Goal: Obtain resource: Download file/media

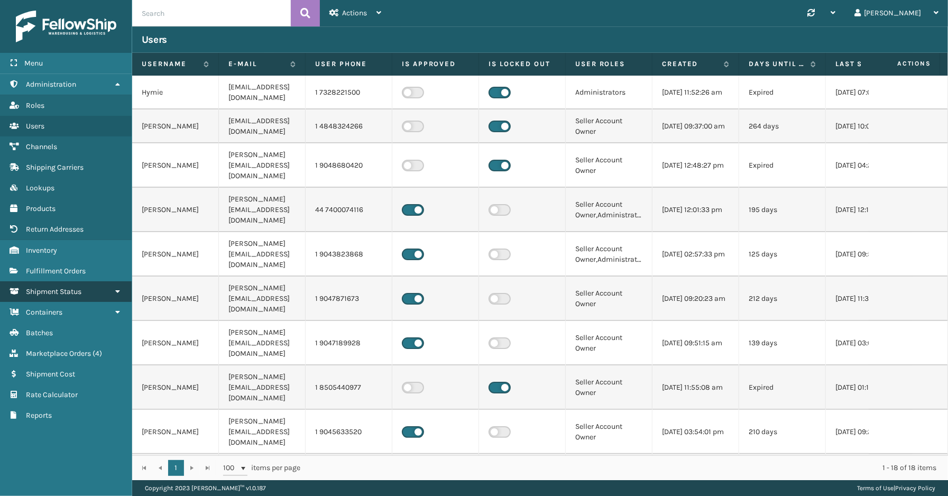
click at [66, 287] on span "Shipment Status" at bounding box center [54, 291] width 56 height 9
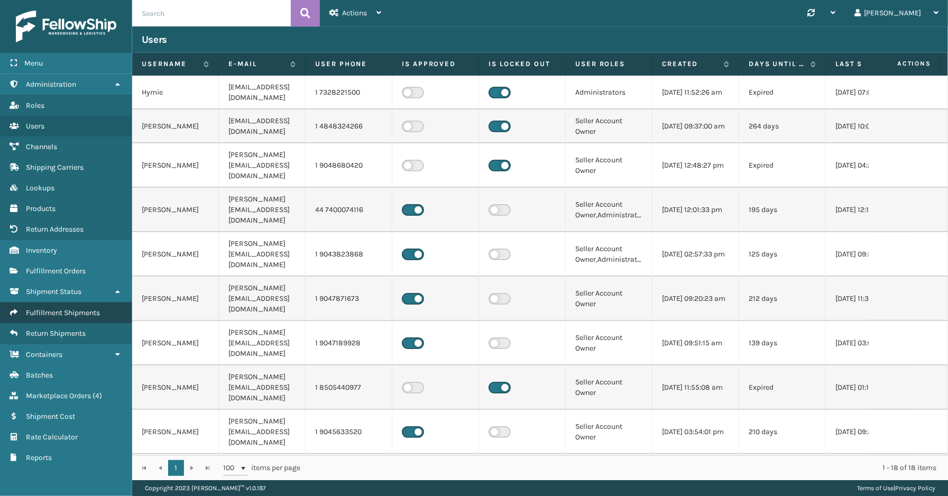
click at [65, 308] on span "Fulfillment Shipments" at bounding box center [63, 312] width 74 height 9
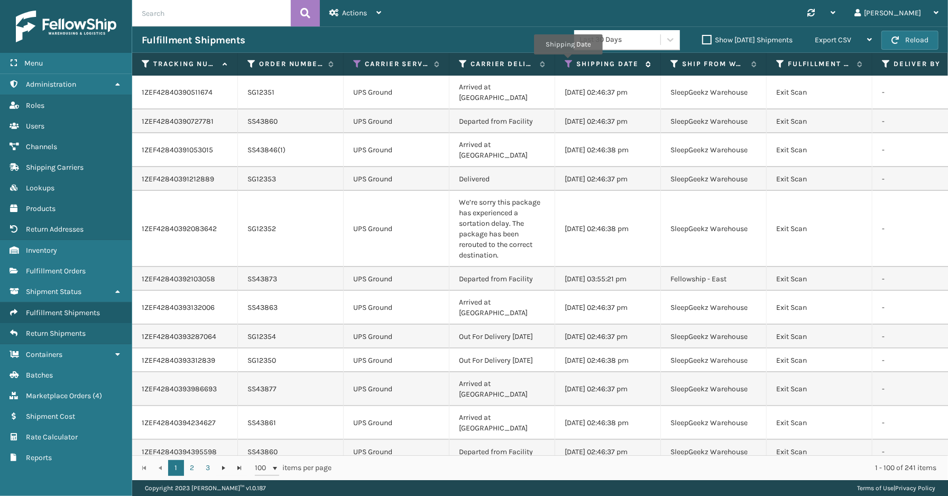
click at [568, 62] on icon at bounding box center [569, 64] width 8 height 10
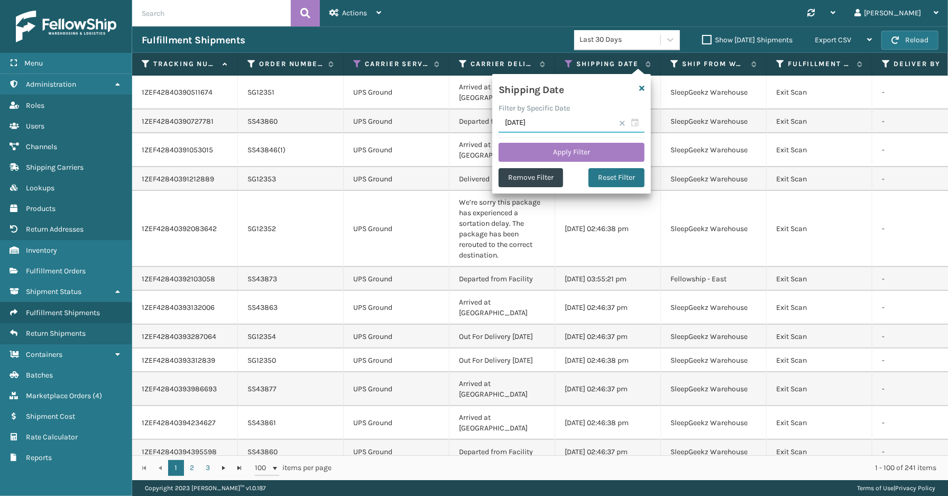
click at [637, 123] on input "[DATE]" at bounding box center [572, 123] width 146 height 19
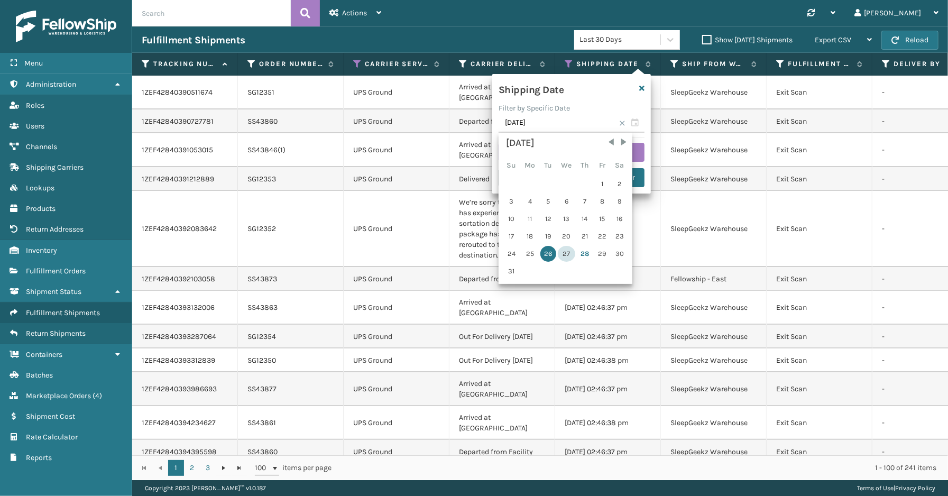
click at [564, 249] on div "27" at bounding box center [566, 254] width 17 height 16
type input "[DATE]"
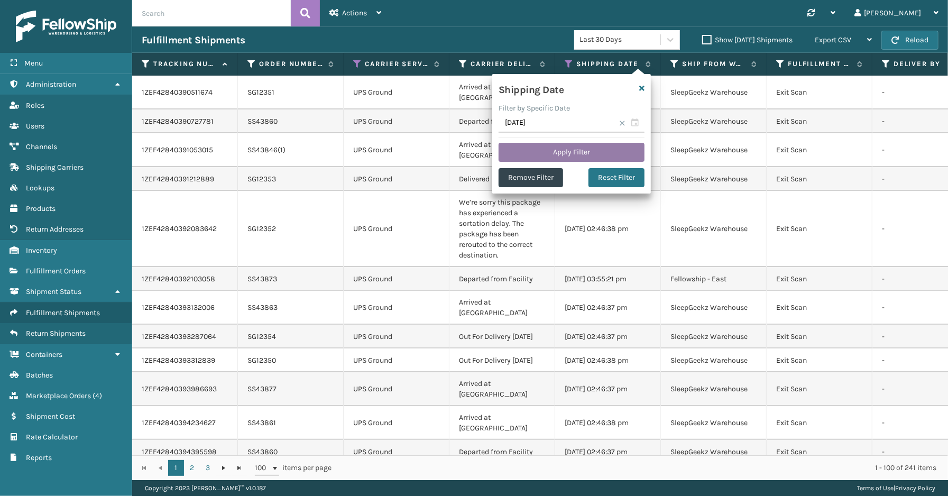
click at [600, 153] on button "Apply Filter" at bounding box center [572, 152] width 146 height 19
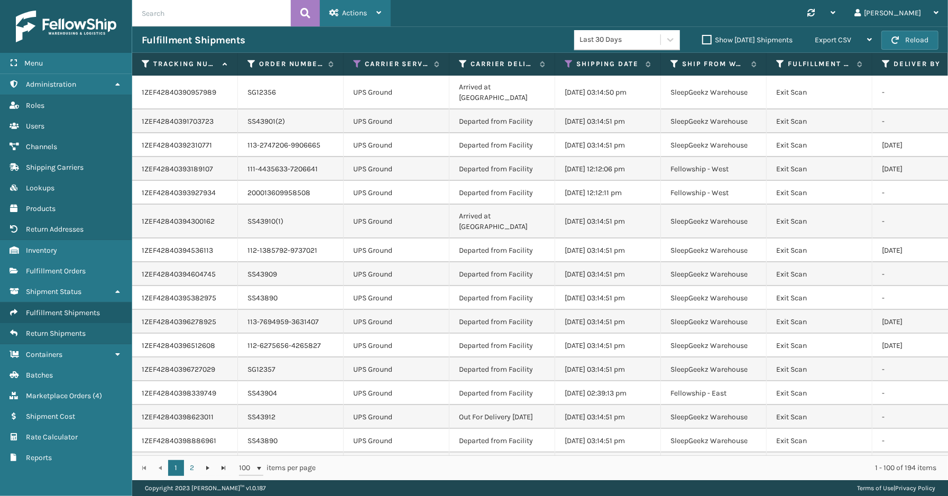
click at [352, 17] on span "Actions" at bounding box center [354, 12] width 25 height 9
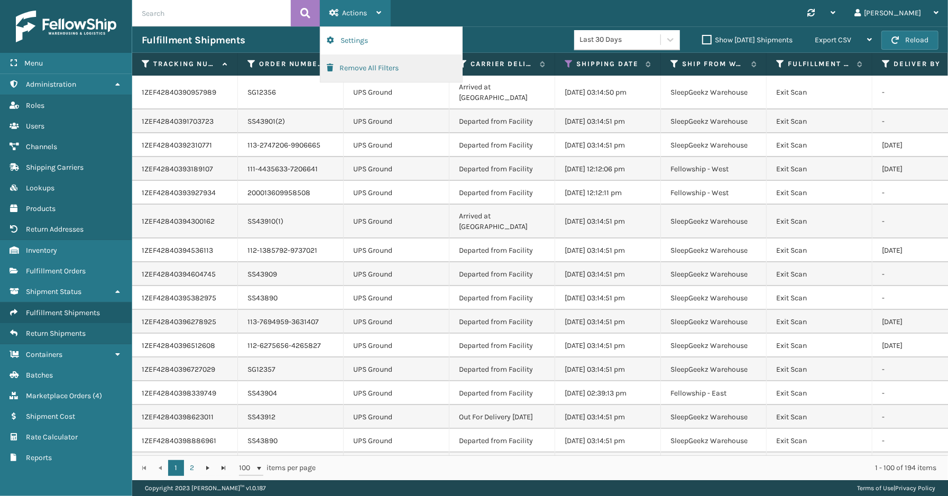
click at [352, 69] on button "Remove All Filters" at bounding box center [391, 67] width 142 height 27
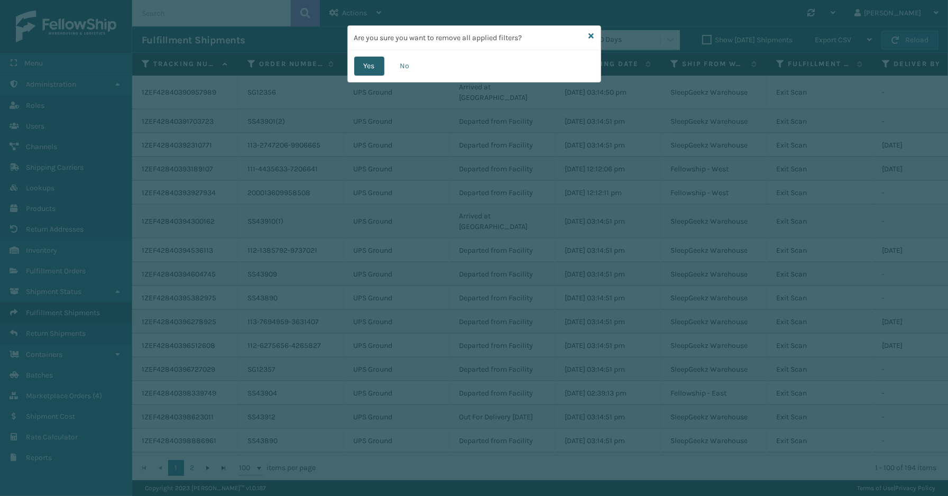
click at [370, 61] on button "Yes" at bounding box center [369, 66] width 30 height 19
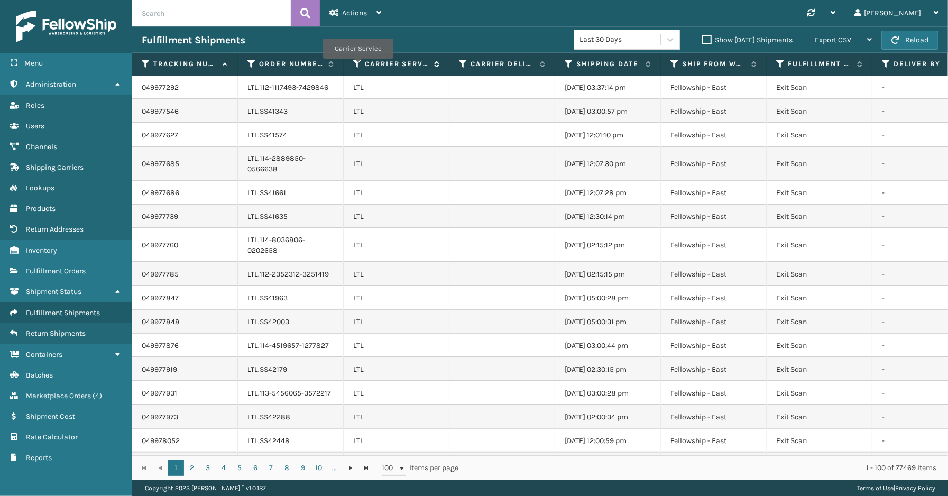
click at [357, 66] on icon at bounding box center [357, 64] width 8 height 10
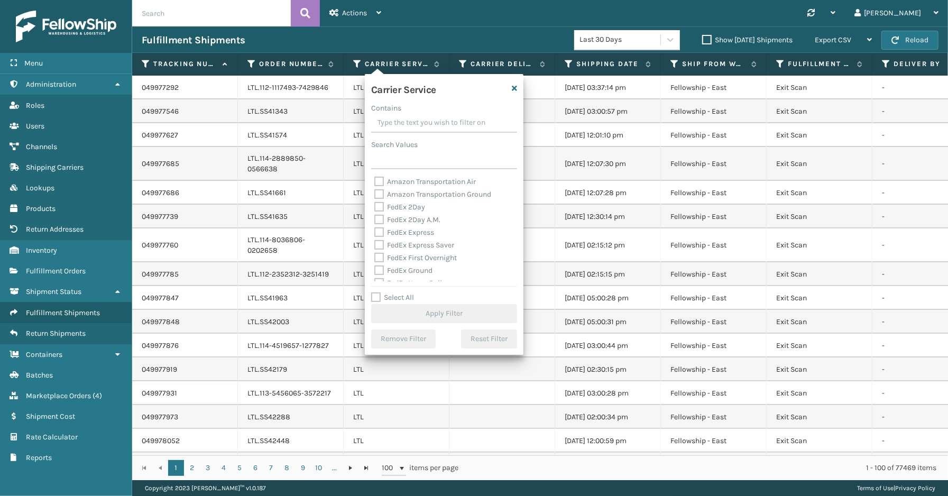
click at [399, 297] on label "Select All" at bounding box center [392, 297] width 43 height 9
click at [399, 292] on input "Select All" at bounding box center [450, 291] width 159 height 1
checkbox input "true"
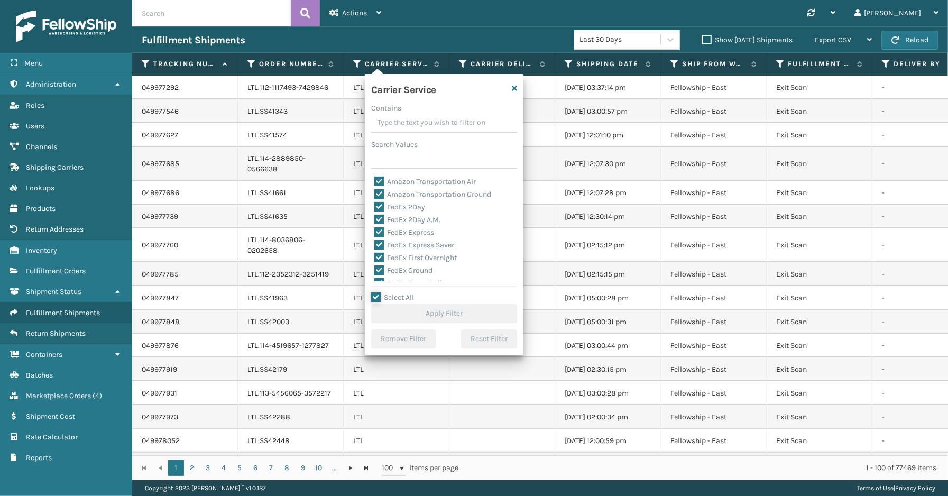
checkbox input "true"
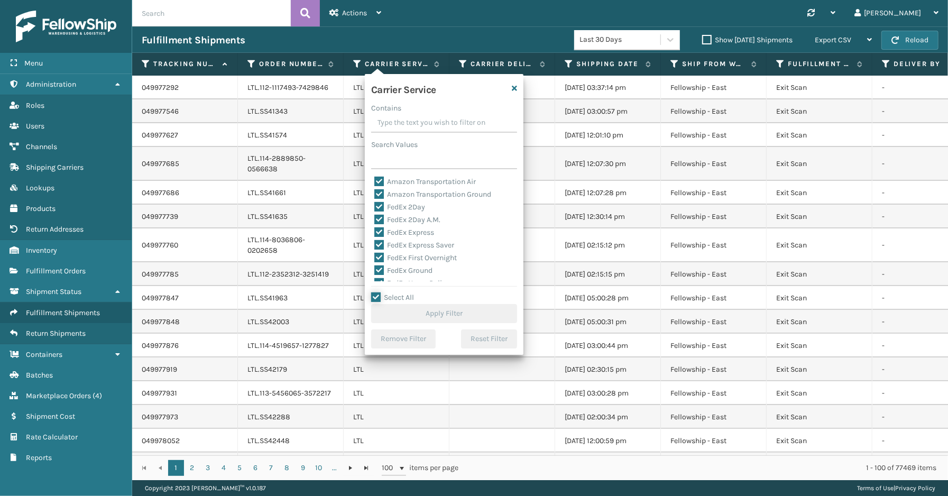
checkbox input "true"
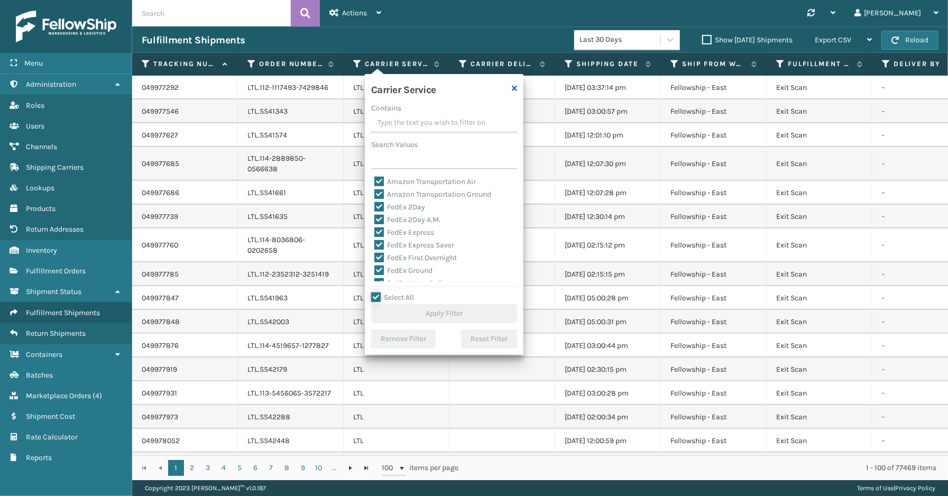
checkbox input "true"
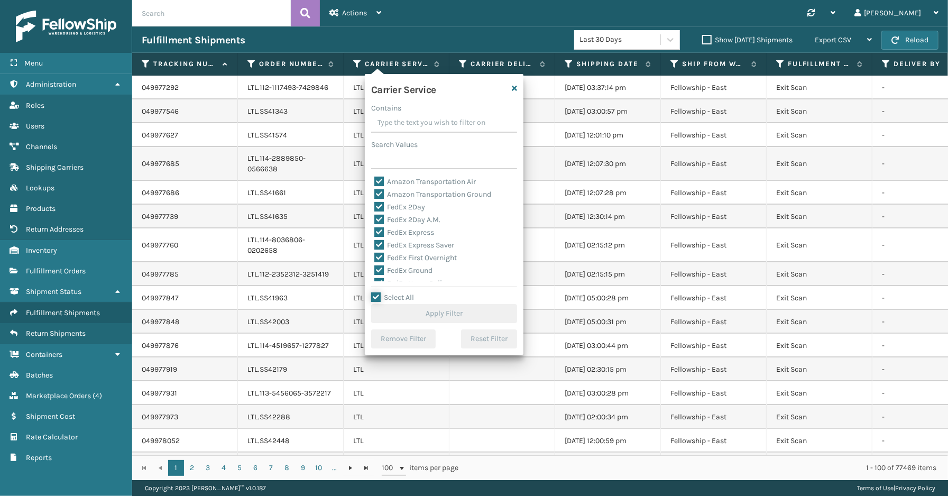
checkbox input "true"
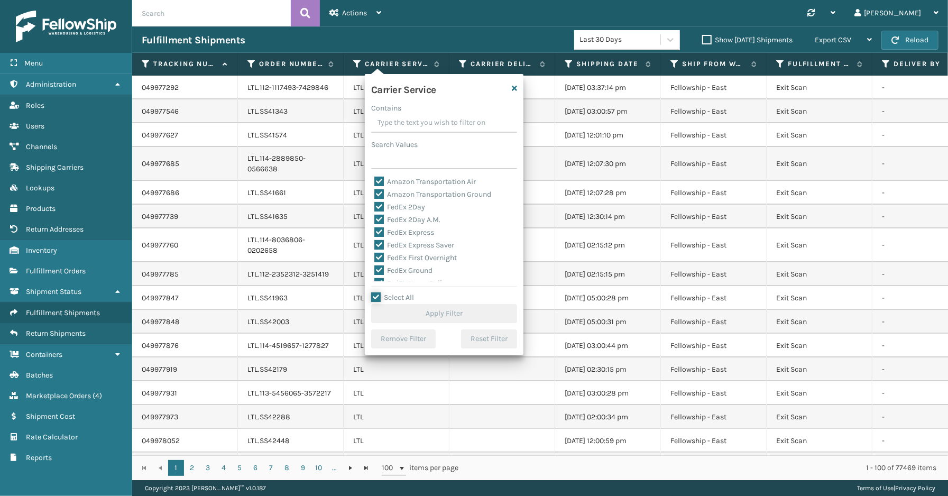
checkbox input "true"
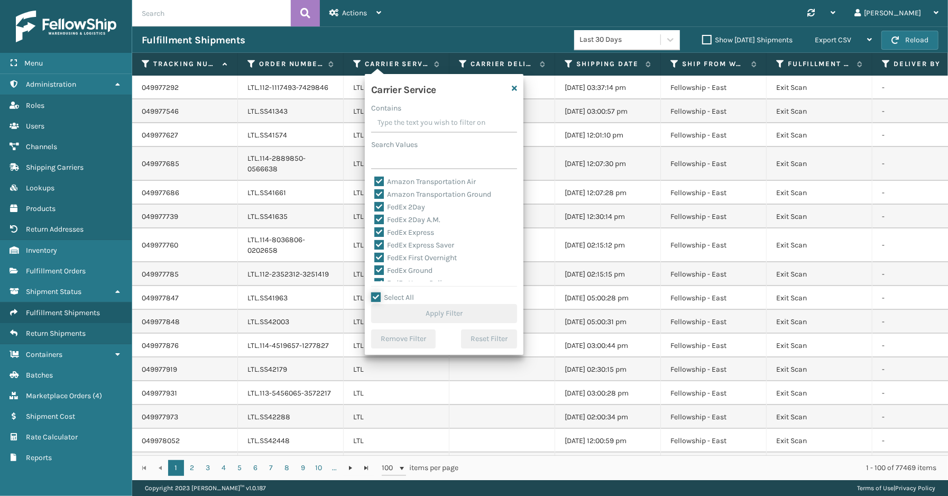
checkbox input "true"
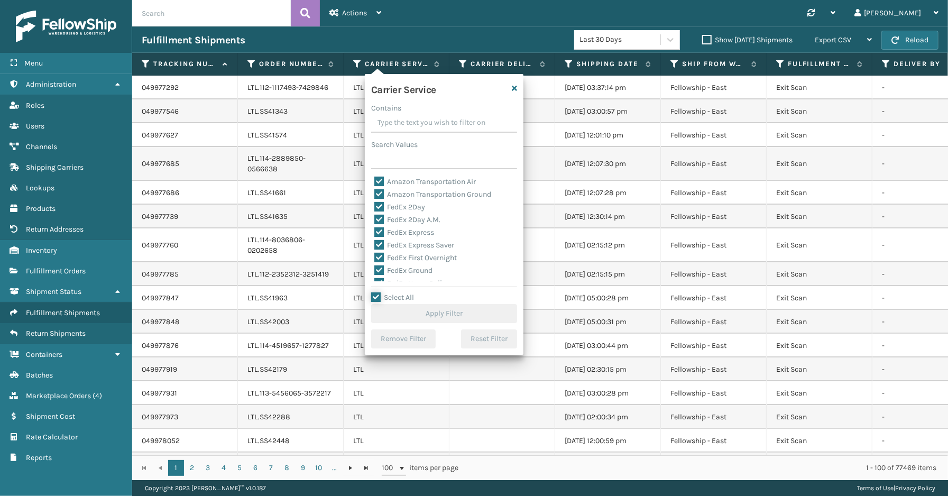
checkbox input "true"
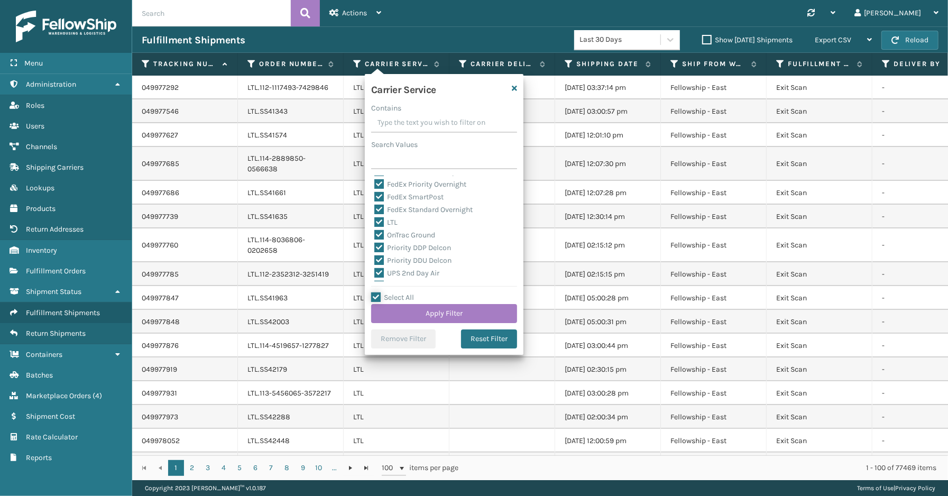
scroll to position [90, 0]
click at [388, 244] on label "LTL" at bounding box center [385, 243] width 23 height 9
click at [375, 244] on input "LTL" at bounding box center [374, 240] width 1 height 7
checkbox input "false"
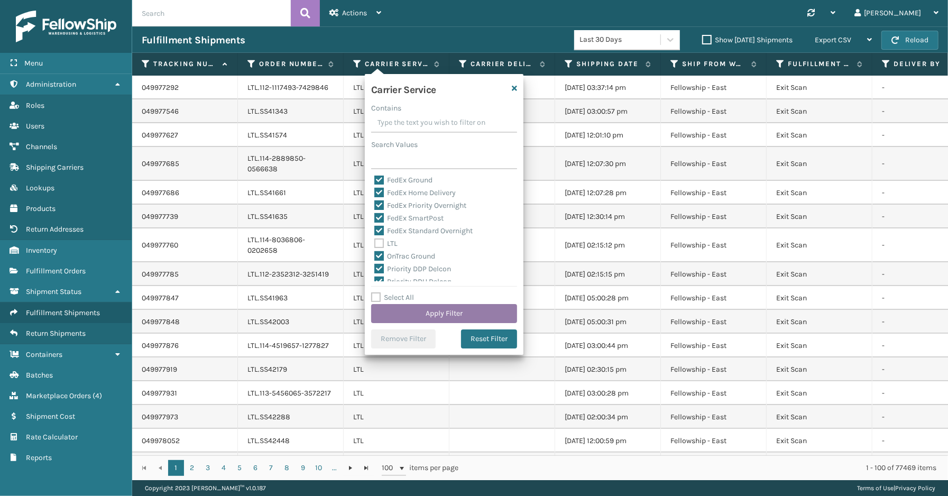
click at [443, 314] on button "Apply Filter" at bounding box center [444, 313] width 146 height 19
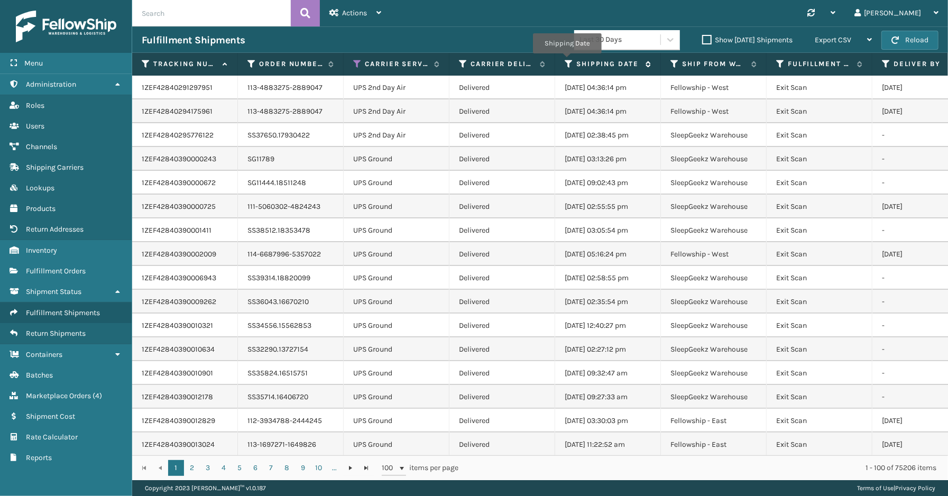
click at [567, 61] on icon at bounding box center [569, 64] width 8 height 10
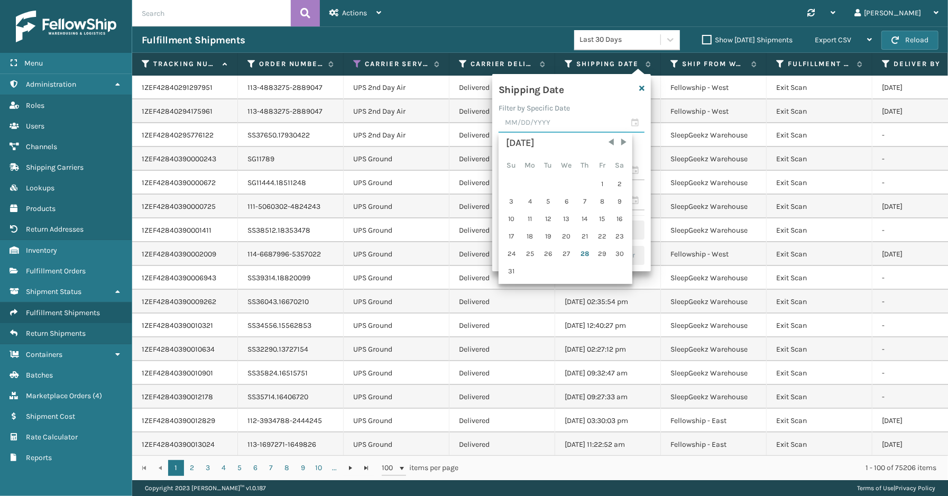
click at [638, 119] on input "text" at bounding box center [572, 123] width 146 height 19
click at [566, 251] on div "27" at bounding box center [566, 254] width 17 height 16
type input "[DATE]"
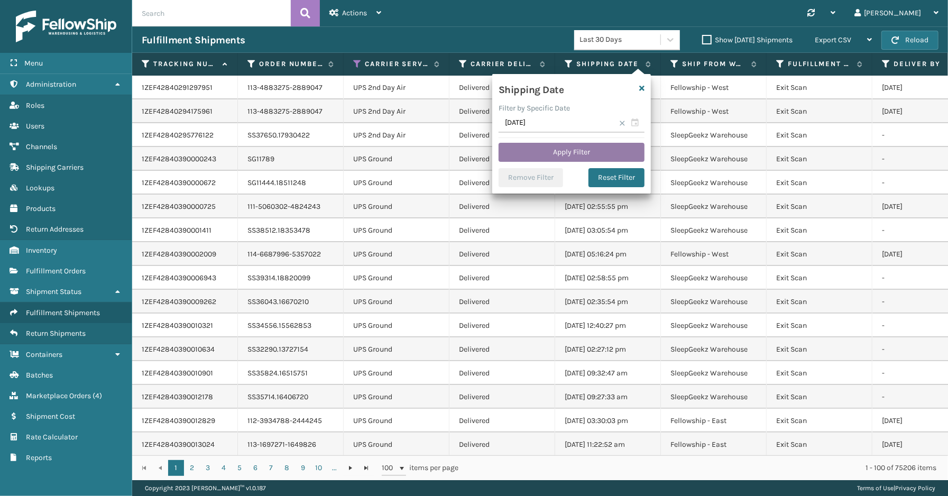
click at [546, 153] on button "Apply Filter" at bounding box center [572, 152] width 146 height 19
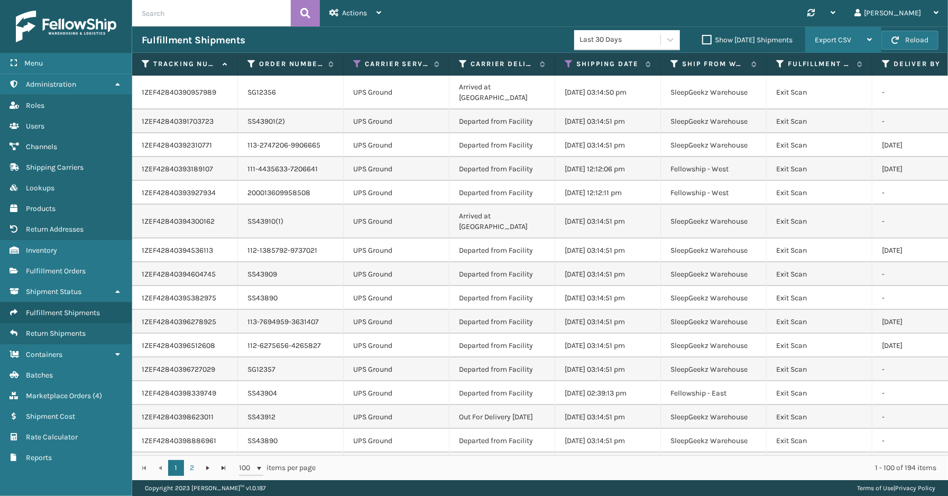
click at [849, 43] on span "Export CSV" at bounding box center [833, 39] width 36 height 9
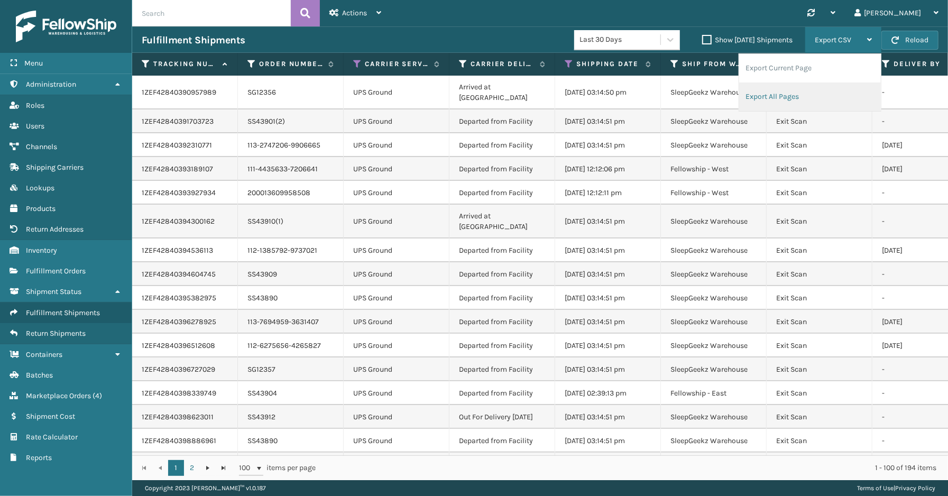
click at [812, 90] on li "Export All Pages" at bounding box center [810, 96] width 142 height 29
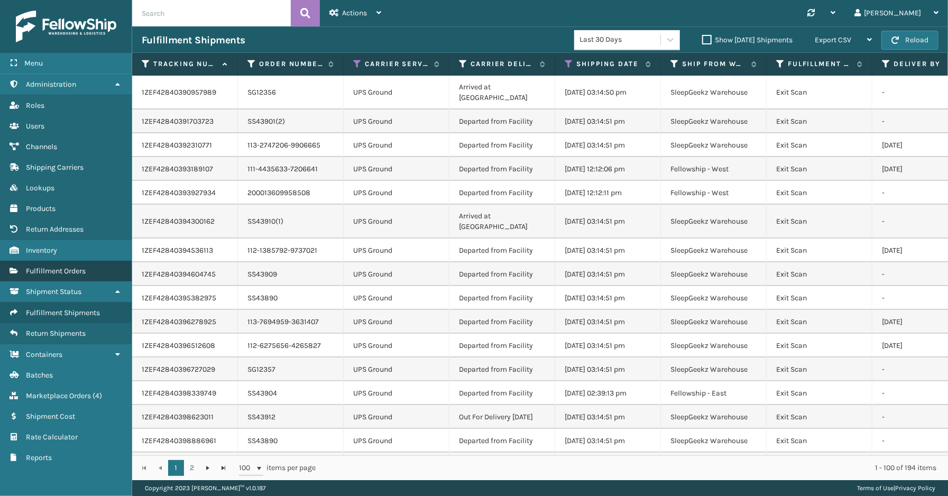
click at [59, 267] on span "Fulfillment Orders" at bounding box center [56, 270] width 60 height 9
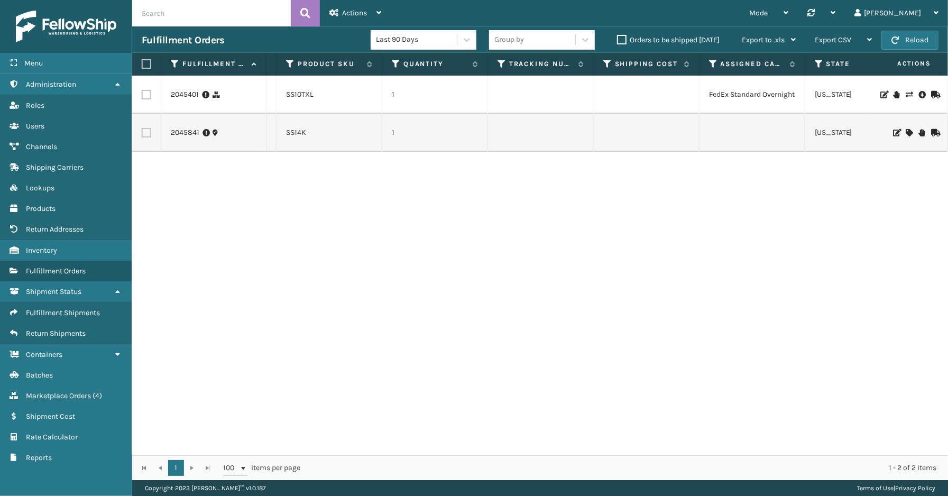
scroll to position [0, 511]
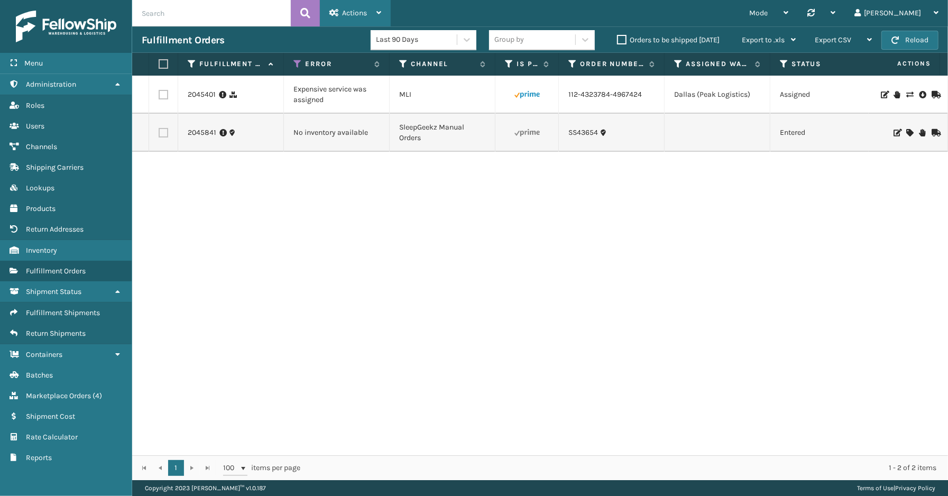
click at [362, 14] on span "Actions" at bounding box center [354, 12] width 25 height 9
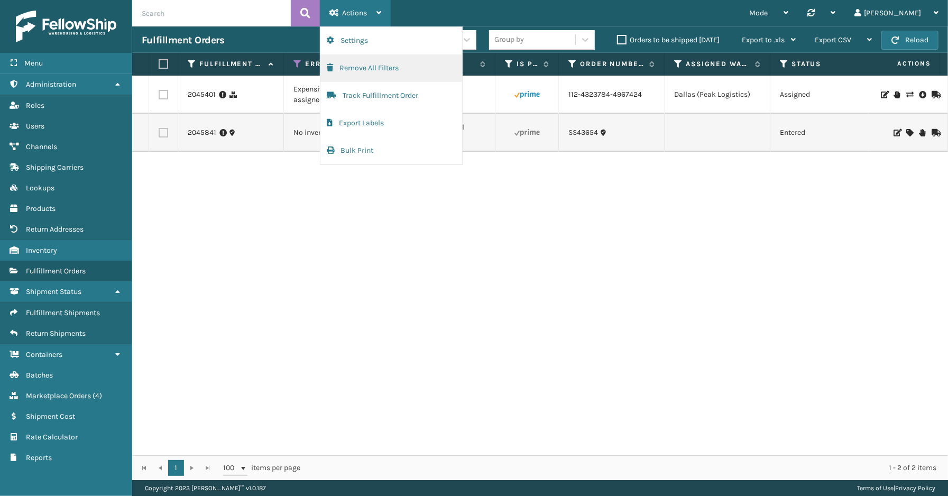
click at [356, 70] on button "Remove All Filters" at bounding box center [391, 67] width 142 height 27
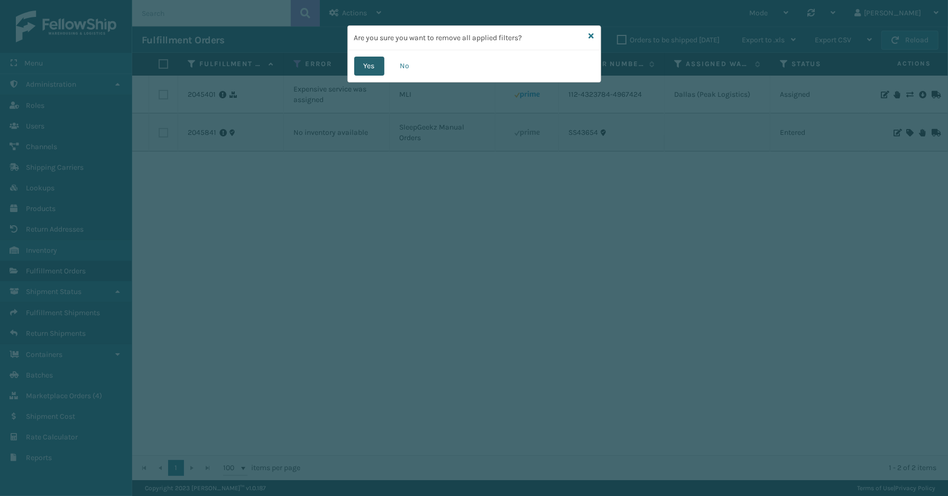
click at [374, 61] on button "Yes" at bounding box center [369, 66] width 30 height 19
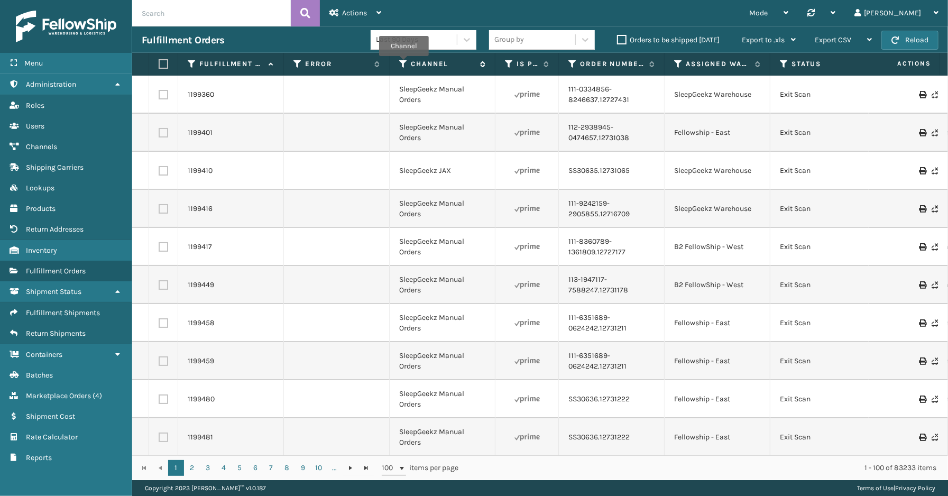
click at [404, 63] on icon at bounding box center [403, 64] width 8 height 10
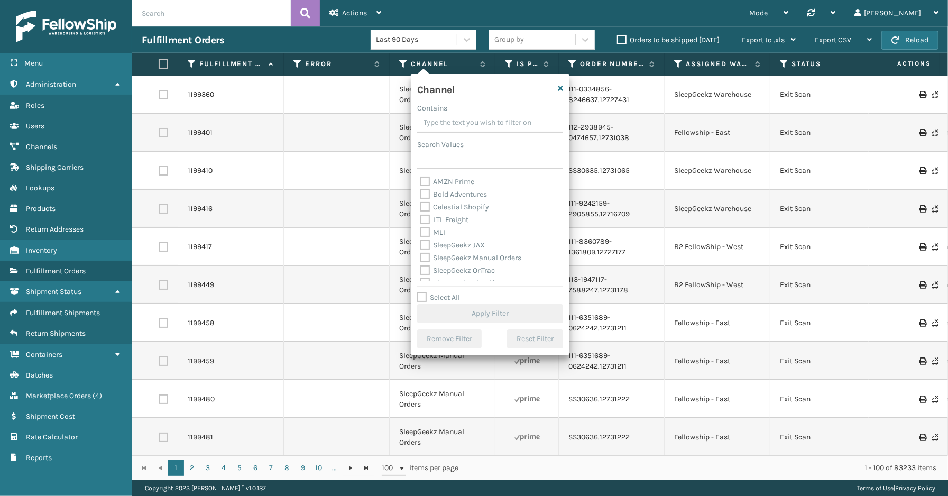
click at [433, 293] on label "Select All" at bounding box center [438, 297] width 43 height 9
click at [433, 292] on input "Select All" at bounding box center [496, 291] width 159 height 1
checkbox input "true"
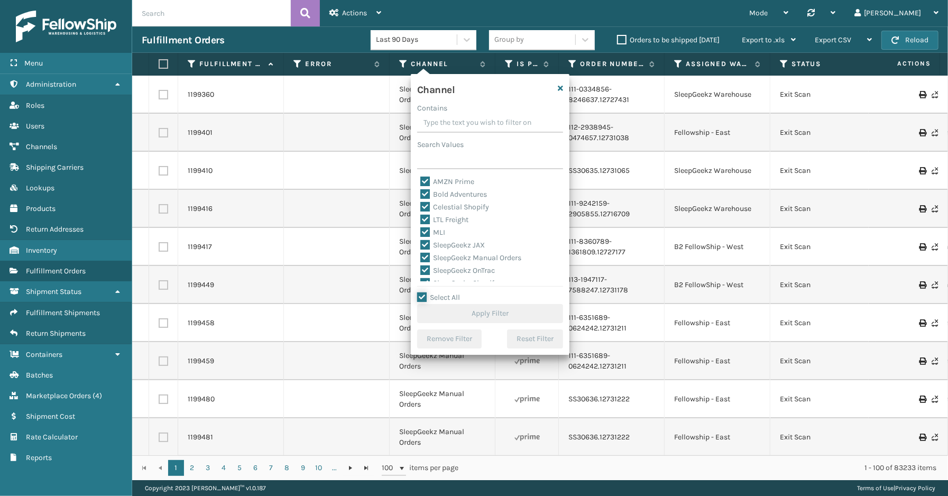
checkbox input "true"
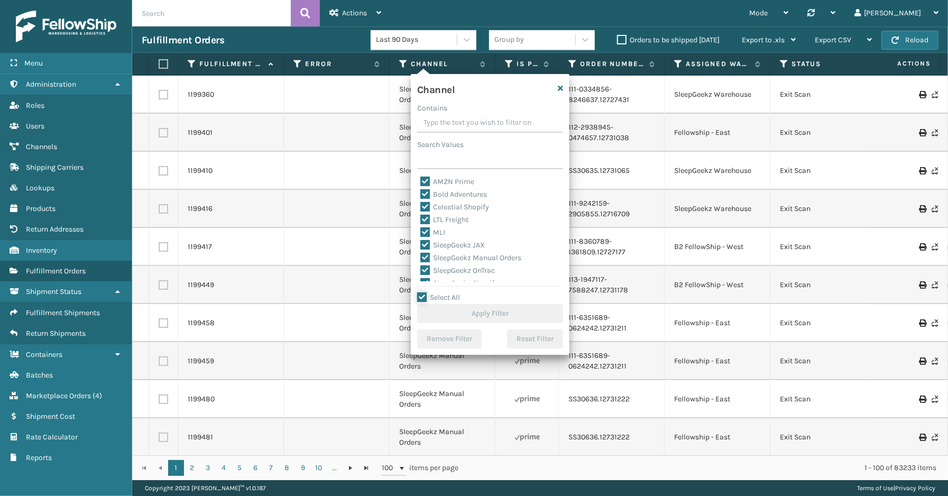
checkbox input "true"
click at [441, 219] on label "LTL Freight" at bounding box center [444, 219] width 48 height 9
click at [421, 219] on input "LTL Freight" at bounding box center [420, 217] width 1 height 7
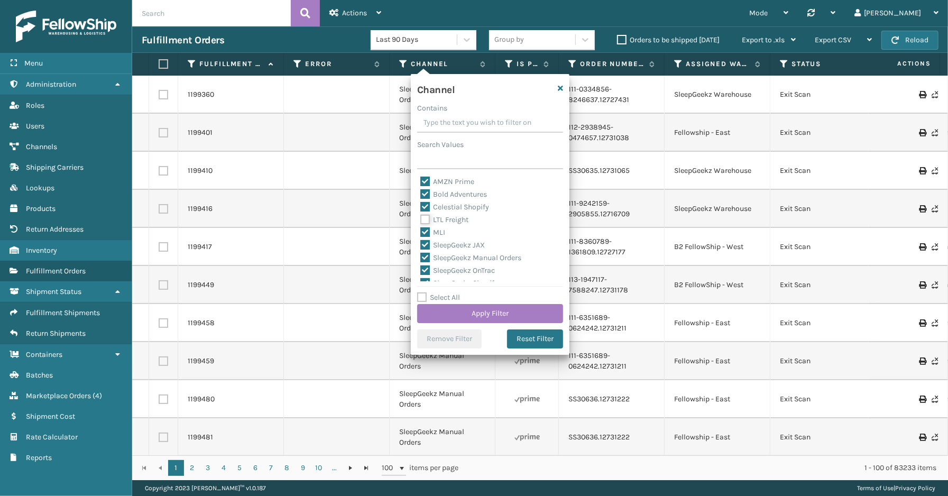
checkbox input "false"
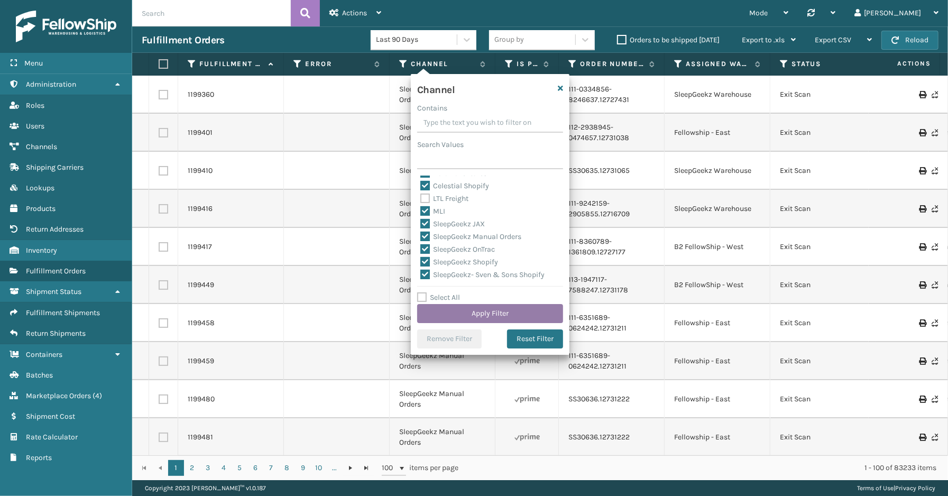
click at [476, 305] on button "Apply Filter" at bounding box center [490, 313] width 146 height 19
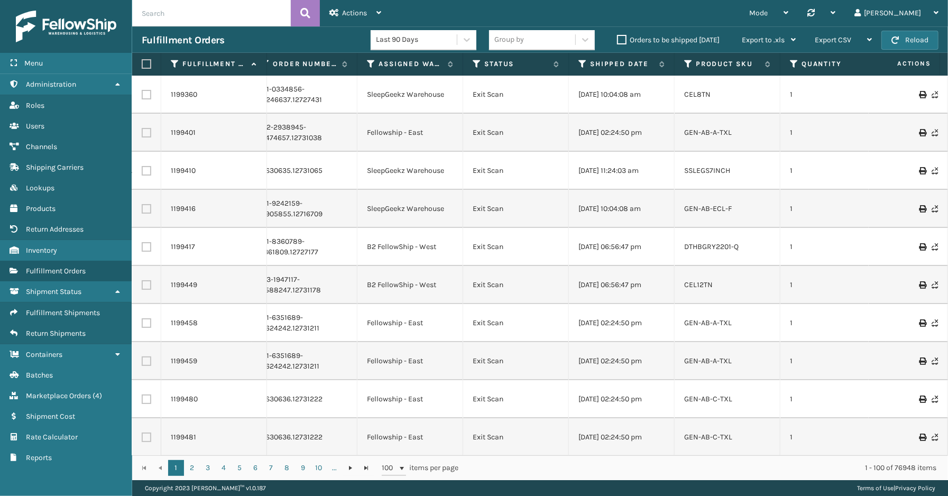
scroll to position [0, 446]
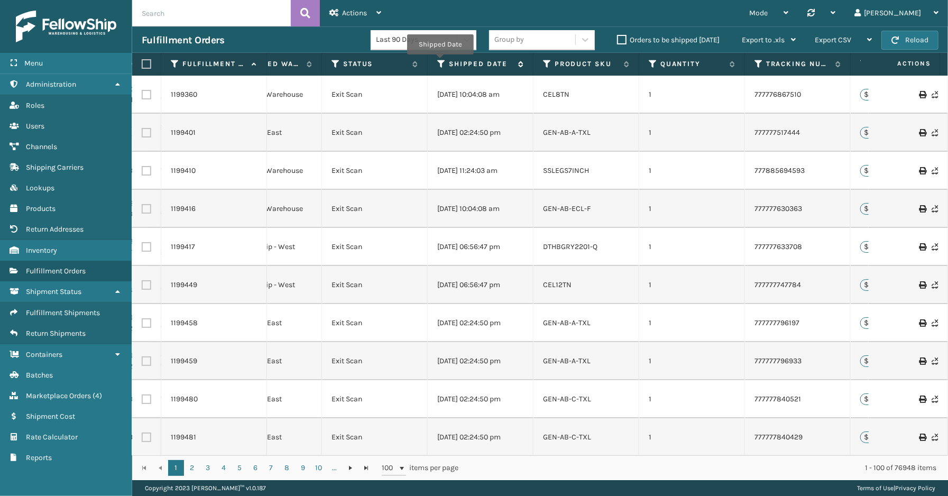
click at [440, 62] on icon at bounding box center [441, 64] width 8 height 10
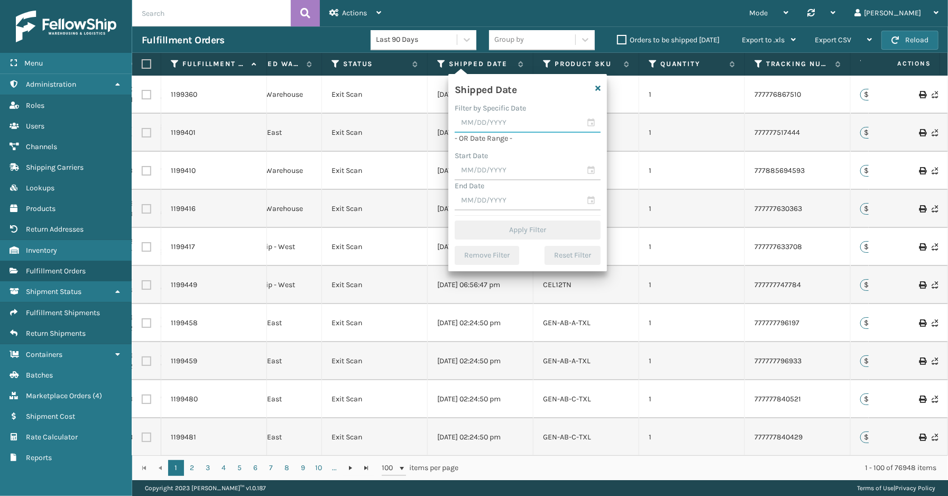
click at [599, 120] on input "text" at bounding box center [528, 123] width 146 height 19
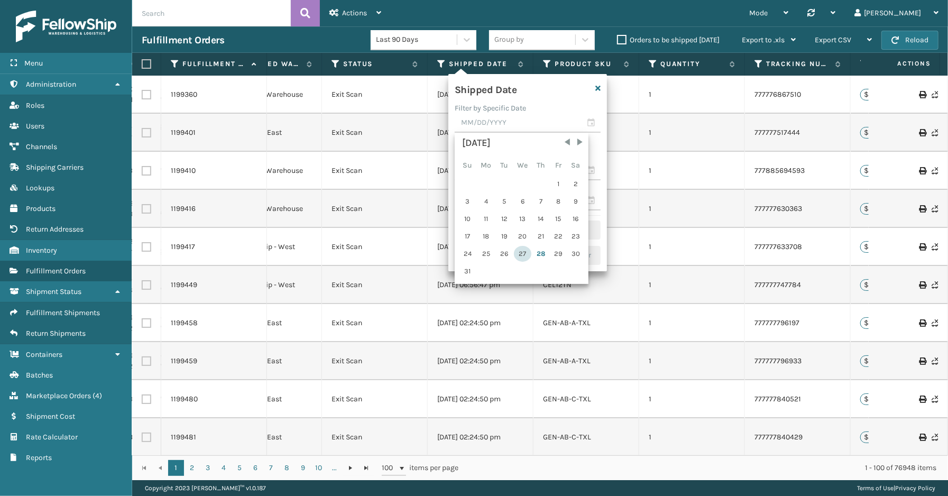
click at [516, 250] on div "27" at bounding box center [522, 254] width 17 height 16
type input "[DATE]"
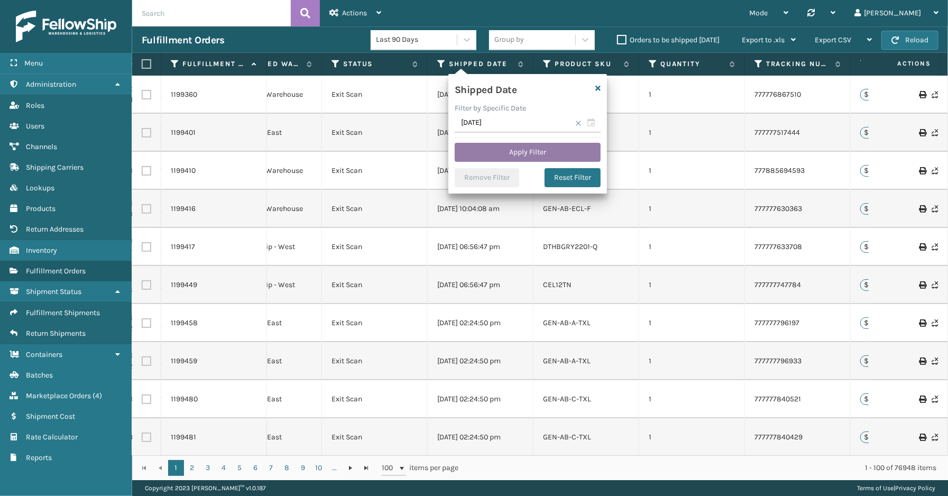
click at [491, 148] on button "Apply Filter" at bounding box center [528, 152] width 146 height 19
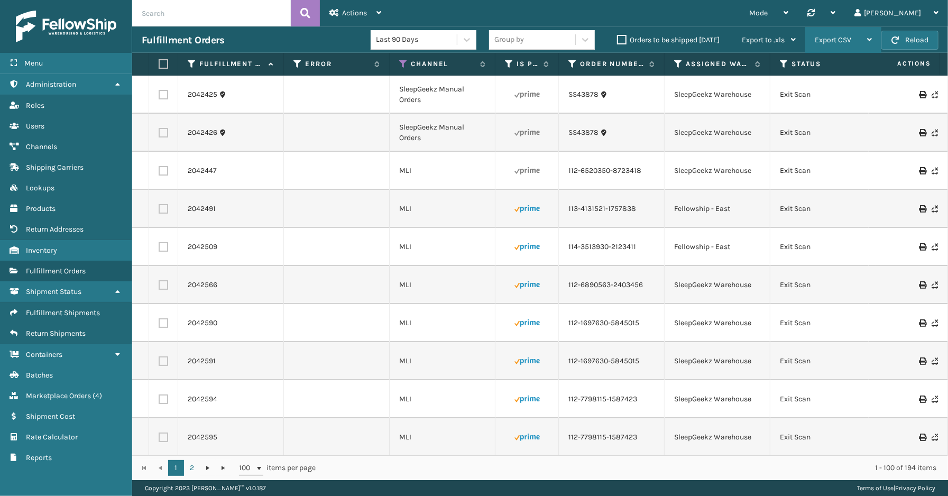
click at [813, 33] on div "Export CSV Export Current Page Export All Pages" at bounding box center [843, 40] width 76 height 26
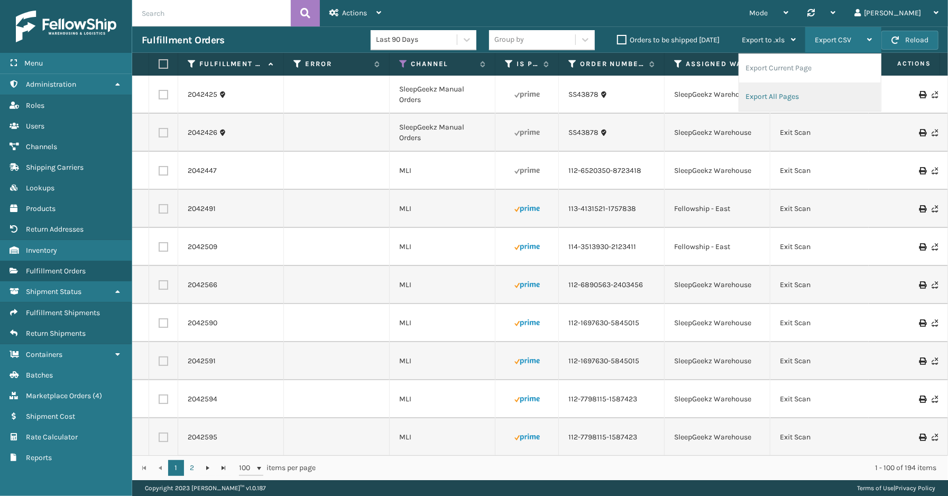
click at [789, 105] on li "Export All Pages" at bounding box center [810, 96] width 142 height 29
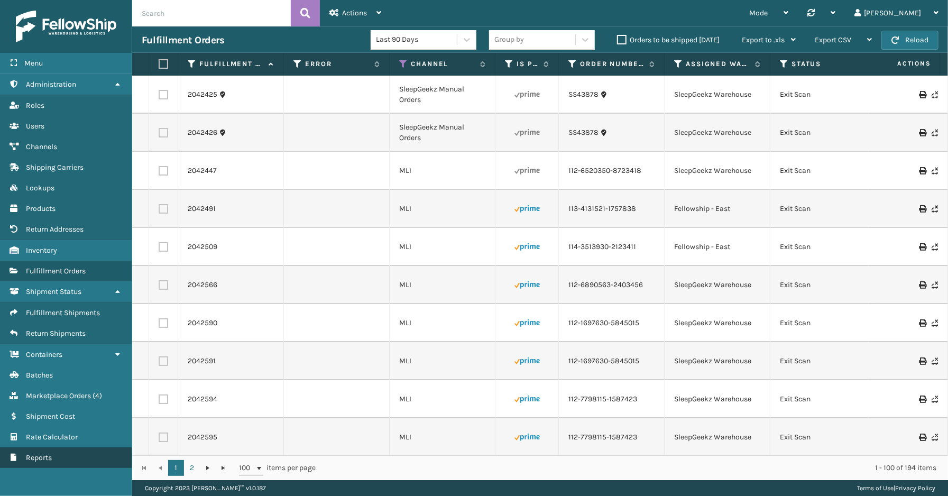
drag, startPoint x: 68, startPoint y: 490, endPoint x: 84, endPoint y: 444, distance: 48.2
click at [68, 490] on div "Menu Administration Roles Users Channels Shipping Carriers Lookups Products Ret…" at bounding box center [66, 248] width 132 height 496
